Goal: Task Accomplishment & Management: Manage account settings

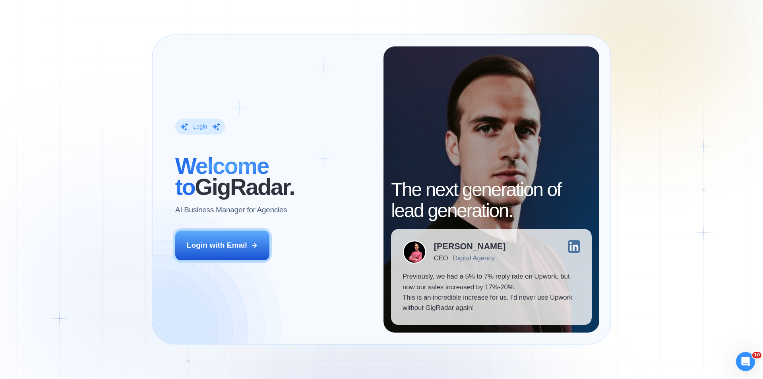
click at [213, 242] on div "Login with Email" at bounding box center [217, 245] width 60 height 10
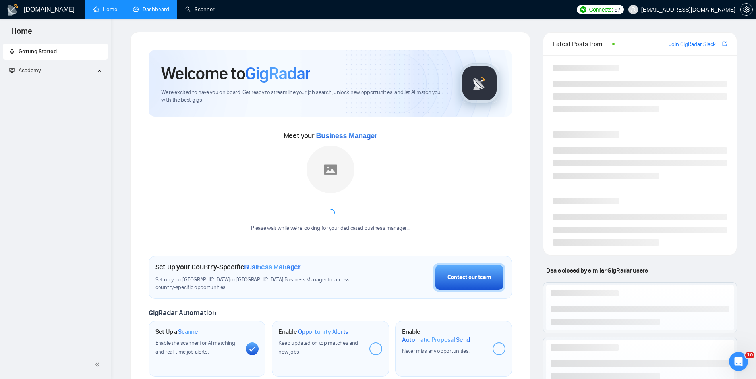
click at [168, 10] on link "Dashboard" at bounding box center [151, 9] width 36 height 7
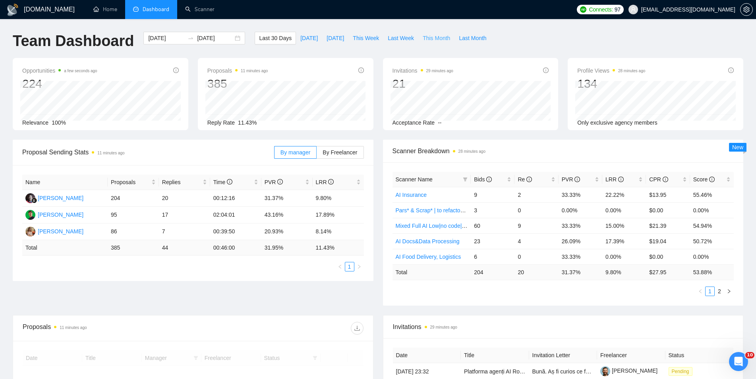
click at [433, 35] on span "This Month" at bounding box center [436, 38] width 27 height 9
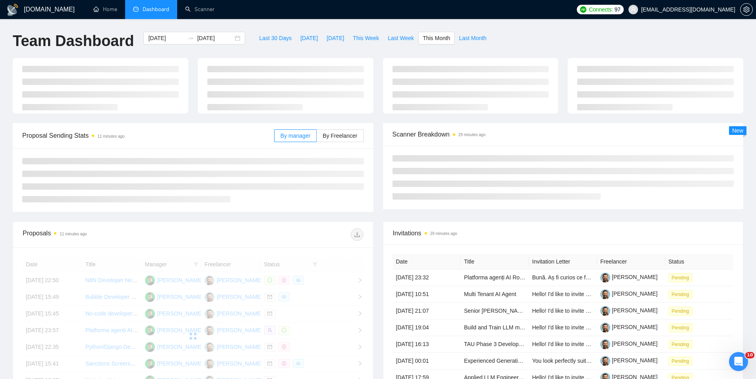
type input "[DATE]"
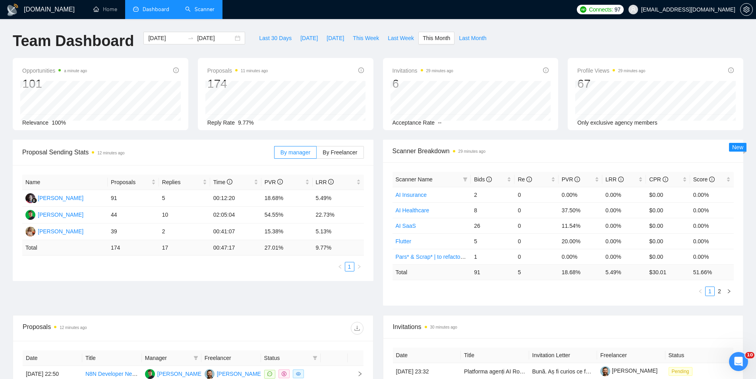
click at [197, 12] on link "Scanner" at bounding box center [199, 9] width 29 height 7
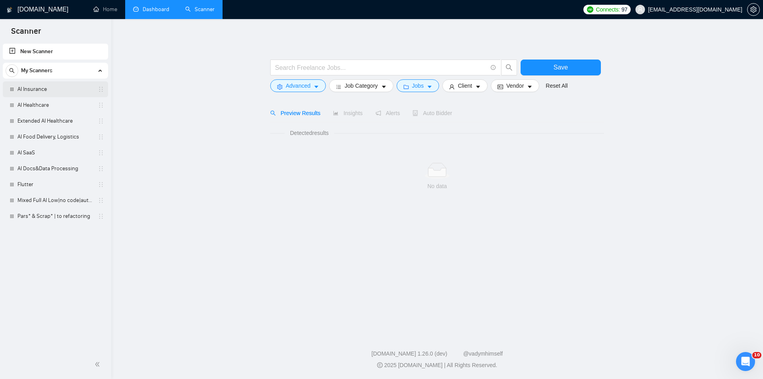
click at [68, 97] on link "AI Insurance" at bounding box center [54, 89] width 75 height 16
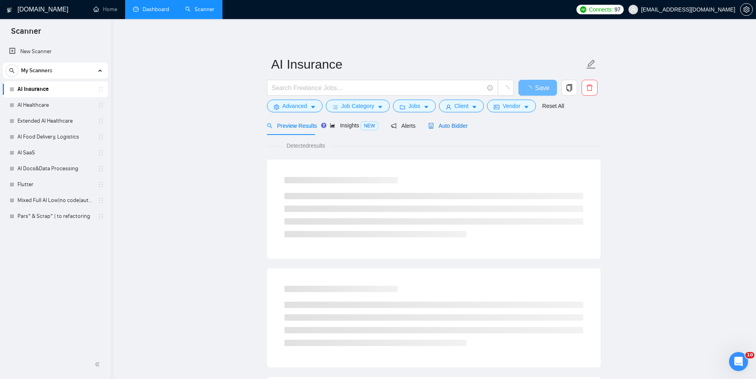
click at [443, 130] on div "Auto Bidder" at bounding box center [447, 126] width 39 height 9
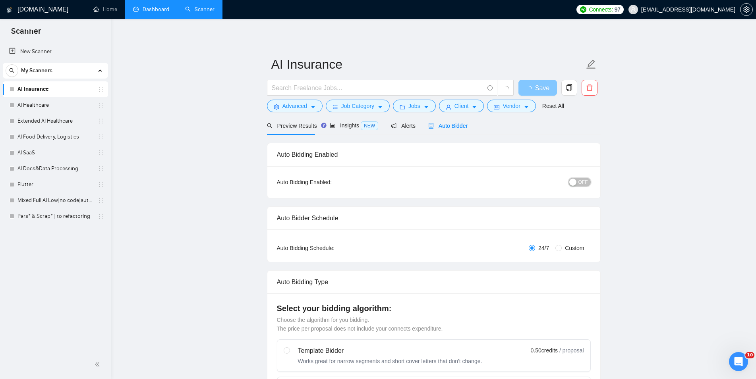
click at [576, 183] on div "button" at bounding box center [572, 182] width 7 height 7
click at [539, 88] on span "Save" at bounding box center [537, 88] width 14 height 10
click at [52, 101] on link "AI Healthcare" at bounding box center [54, 105] width 75 height 16
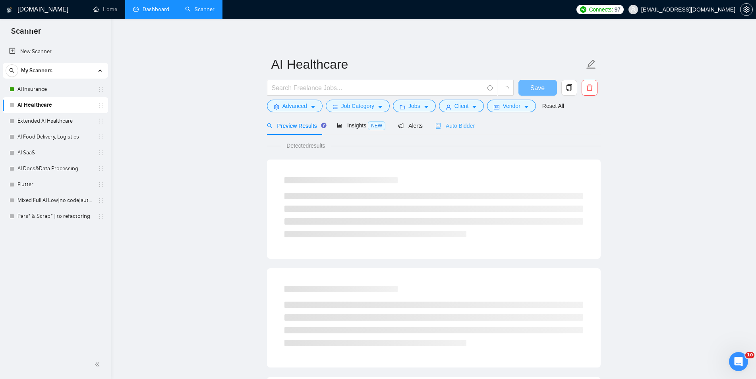
click at [455, 130] on div "Auto Bidder" at bounding box center [454, 125] width 39 height 19
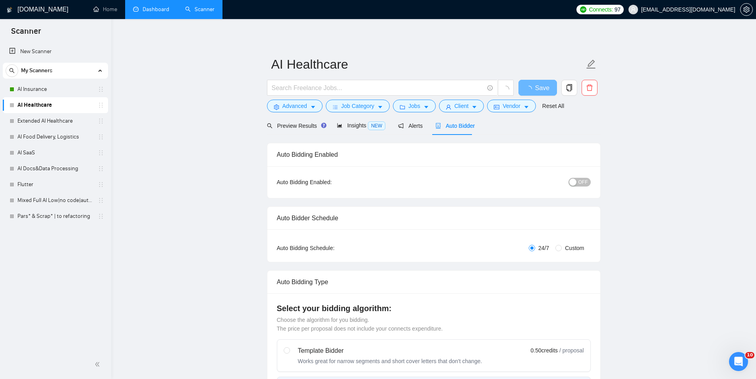
click at [579, 182] on button "OFF" at bounding box center [580, 182] width 22 height 9
click at [538, 89] on span "Save" at bounding box center [537, 88] width 14 height 10
click at [67, 127] on link "Extended AI Healthcare" at bounding box center [54, 121] width 75 height 16
click at [452, 128] on span "Auto Bidder" at bounding box center [454, 126] width 39 height 6
click at [578, 182] on button "OFF" at bounding box center [580, 182] width 22 height 9
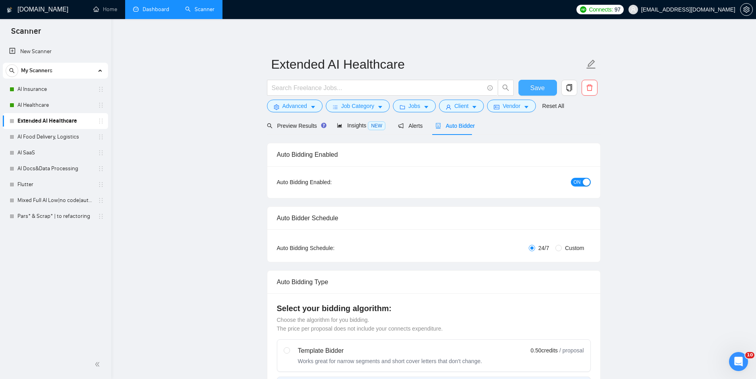
click at [532, 86] on span "Save" at bounding box center [537, 88] width 14 height 10
click at [58, 134] on link "AI Food Delivery, Logistics" at bounding box center [54, 137] width 75 height 16
click at [458, 129] on span "Auto Bidder" at bounding box center [454, 126] width 39 height 6
click at [580, 180] on span "OFF" at bounding box center [583, 182] width 10 height 9
checkbox input "true"
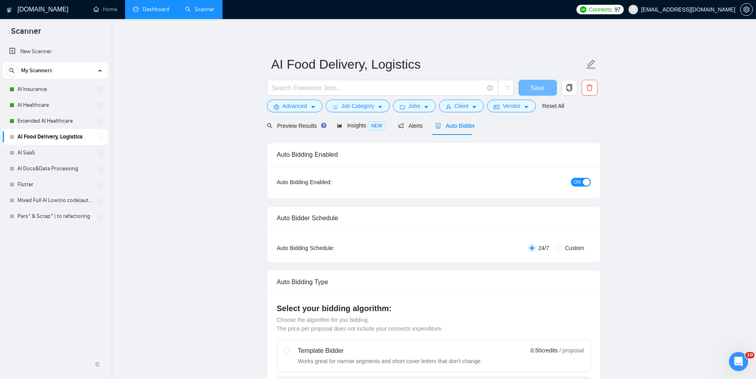
checkbox input "true"
click at [545, 85] on button "Save" at bounding box center [537, 88] width 39 height 16
click at [28, 153] on link "AI SaaS" at bounding box center [54, 153] width 75 height 16
click at [439, 124] on span "Auto Bidder" at bounding box center [454, 126] width 39 height 6
click at [580, 183] on span "OFF" at bounding box center [583, 182] width 10 height 9
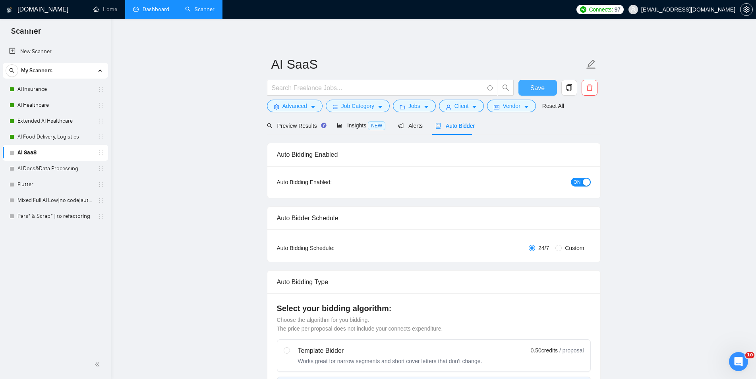
click at [532, 86] on span "Save" at bounding box center [537, 88] width 14 height 10
click at [55, 167] on link "AI Docs&Data Processing" at bounding box center [54, 169] width 75 height 16
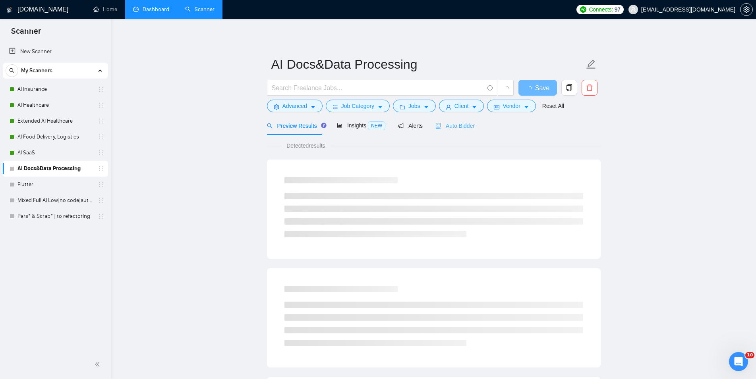
click at [449, 121] on div "Auto Bidder" at bounding box center [454, 125] width 39 height 19
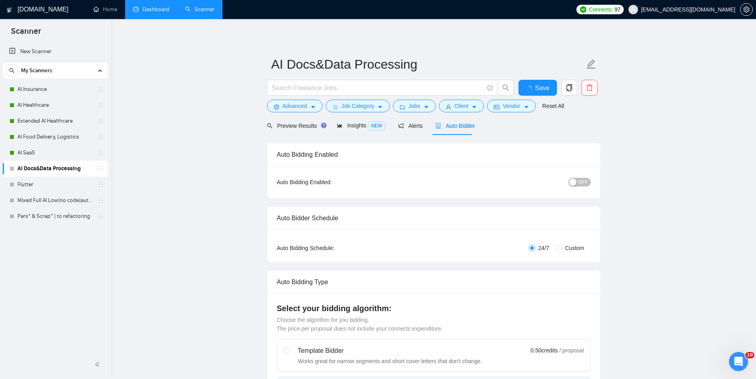
click at [578, 182] on button "OFF" at bounding box center [580, 182] width 22 height 9
click at [534, 86] on button "Save" at bounding box center [537, 88] width 39 height 16
click at [70, 189] on link "Flutter" at bounding box center [54, 185] width 75 height 16
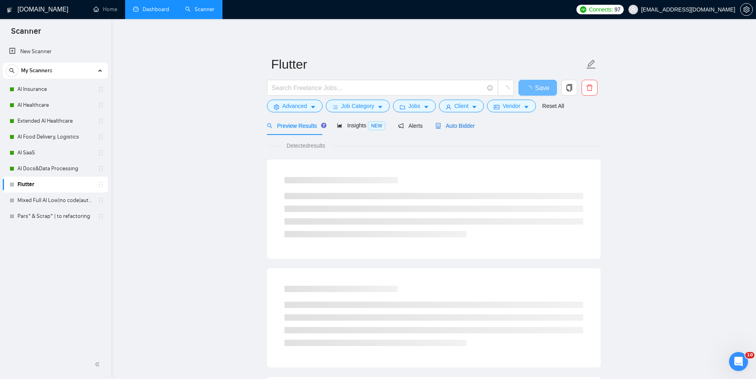
click at [454, 126] on span "Auto Bidder" at bounding box center [454, 126] width 39 height 6
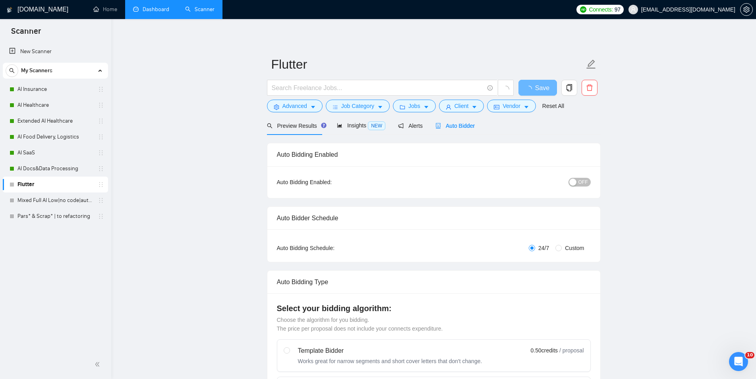
click at [580, 180] on span "OFF" at bounding box center [583, 182] width 10 height 9
click at [535, 82] on button "Save" at bounding box center [537, 88] width 39 height 16
click at [39, 207] on link "Mixed Full AI Low|no code|automations" at bounding box center [54, 201] width 75 height 16
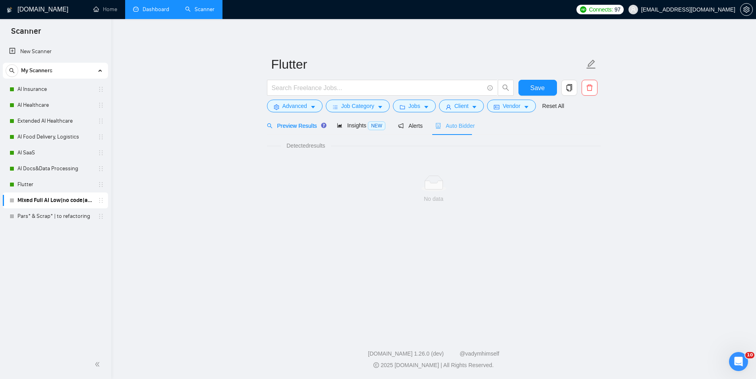
click at [447, 121] on div "Auto Bidder" at bounding box center [454, 125] width 39 height 19
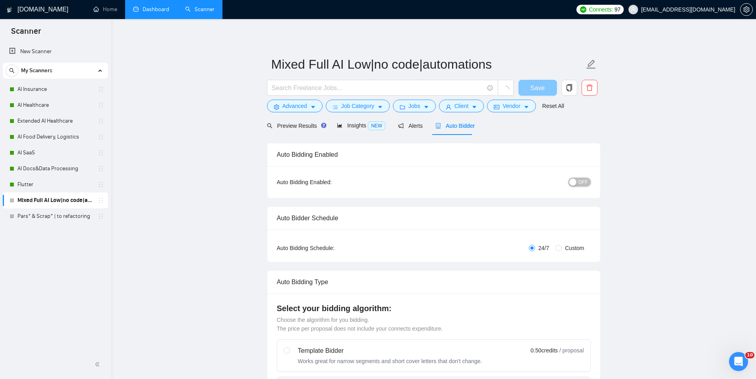
click at [582, 182] on span "OFF" at bounding box center [583, 182] width 10 height 9
checkbox input "true"
click at [540, 84] on span "Save" at bounding box center [537, 88] width 14 height 10
click at [66, 218] on link "Pars* & Scrap* | to refactoring" at bounding box center [54, 217] width 75 height 16
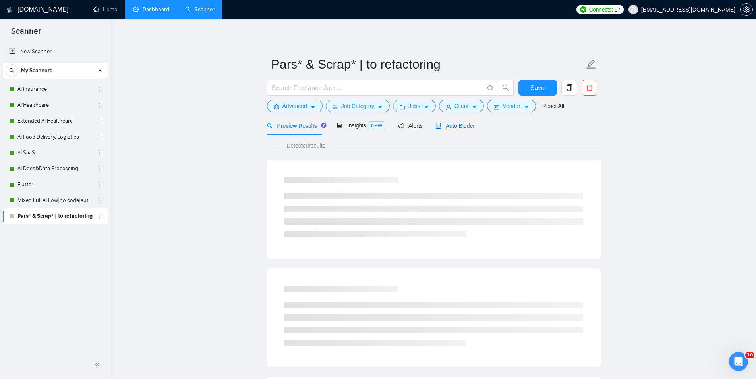
click at [450, 124] on span "Auto Bidder" at bounding box center [454, 126] width 39 height 6
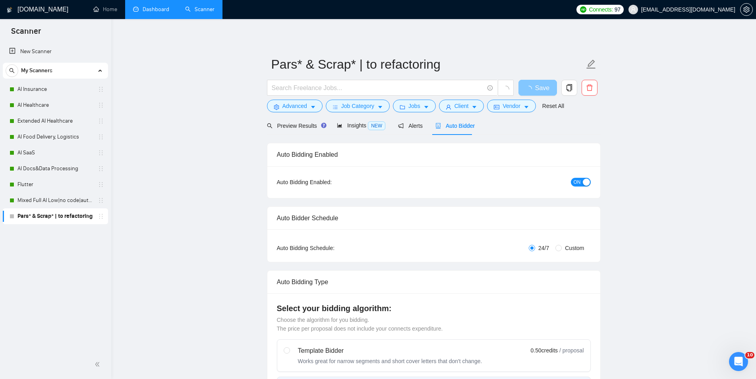
click at [540, 89] on span "Save" at bounding box center [542, 88] width 14 height 10
click at [540, 89] on span "Save" at bounding box center [537, 88] width 14 height 10
click at [158, 11] on link "Dashboard" at bounding box center [151, 9] width 36 height 7
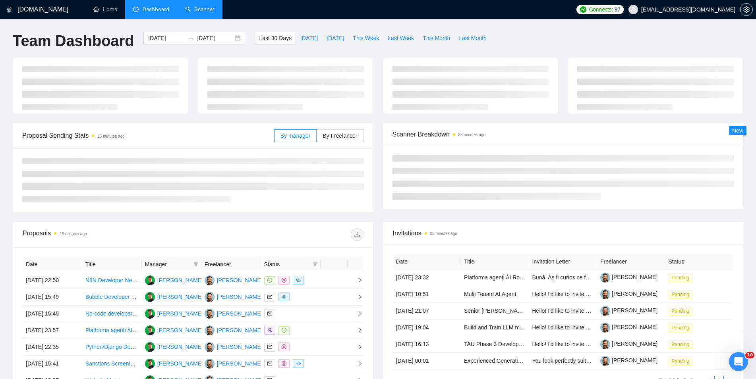
type input "[DATE]"
